Goal: Navigation & Orientation: Find specific page/section

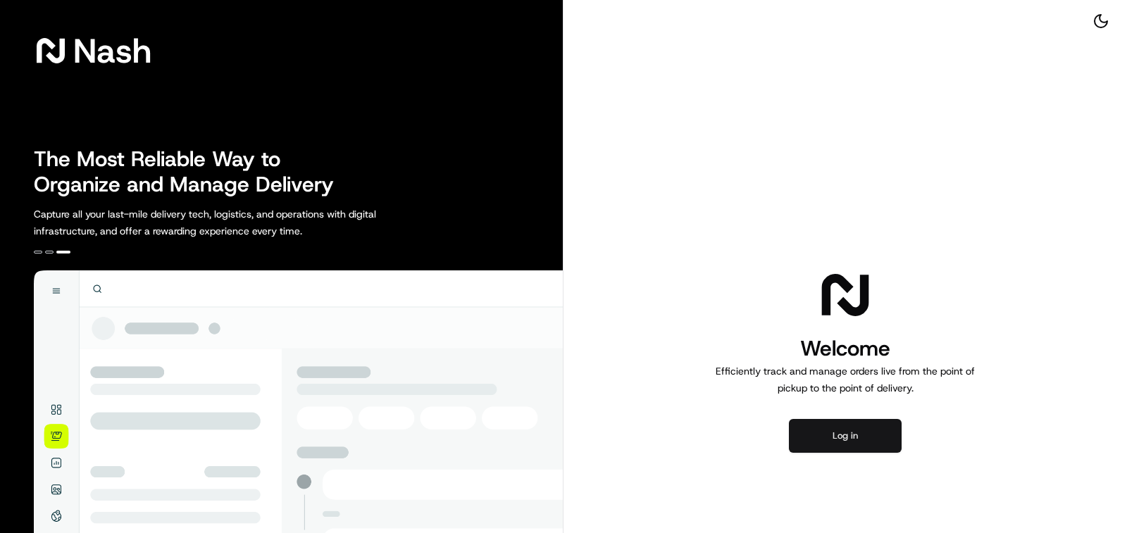
click at [848, 431] on button "Log in" at bounding box center [845, 436] width 113 height 34
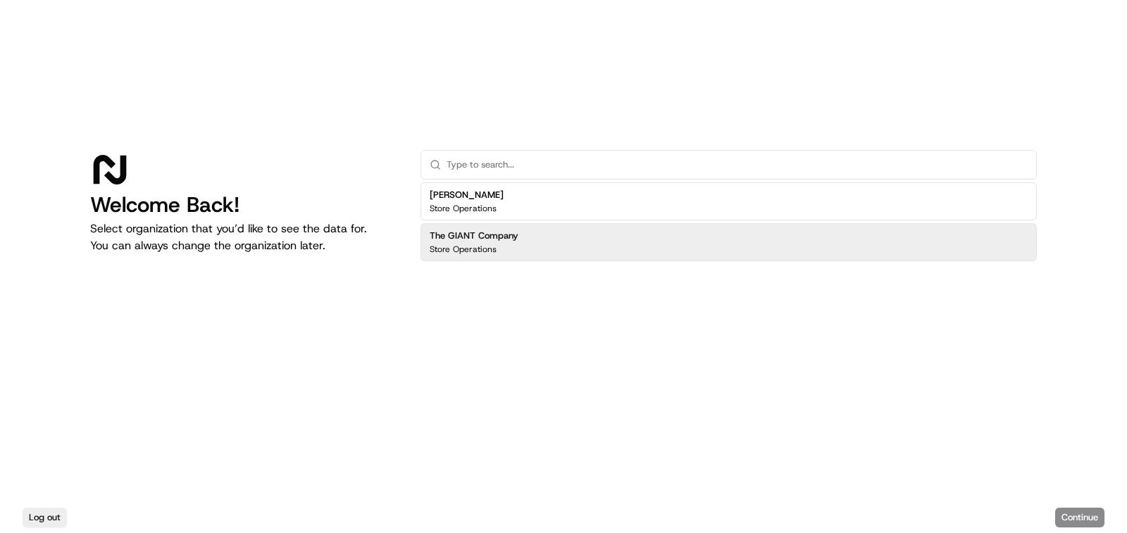
click at [558, 243] on div "The GIANT Company Store Operations" at bounding box center [728, 242] width 616 height 38
click at [1097, 526] on button "Continue" at bounding box center [1079, 518] width 49 height 20
